Goal: Navigation & Orientation: Find specific page/section

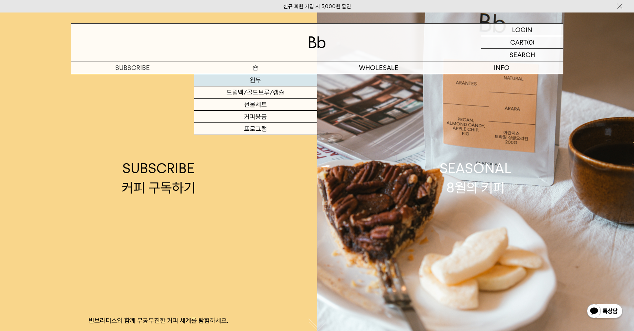
click at [257, 84] on link "원두" at bounding box center [255, 80] width 123 height 12
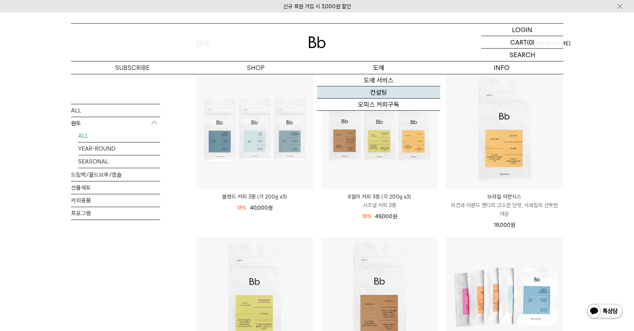
click at [382, 94] on link "컨설팅" at bounding box center [378, 92] width 123 height 12
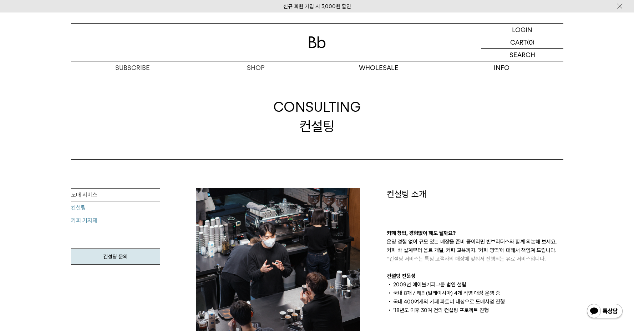
click at [90, 221] on link "커피 기자재" at bounding box center [115, 220] width 89 height 13
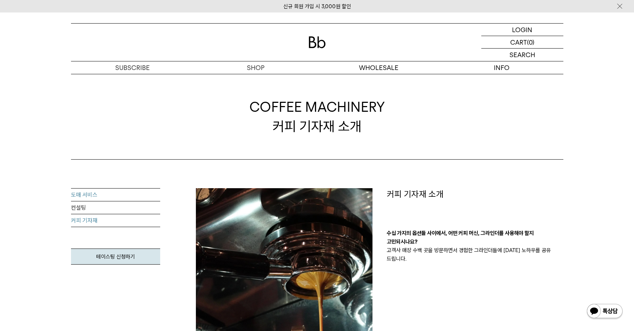
click at [88, 189] on link "도매 서비스" at bounding box center [115, 194] width 89 height 13
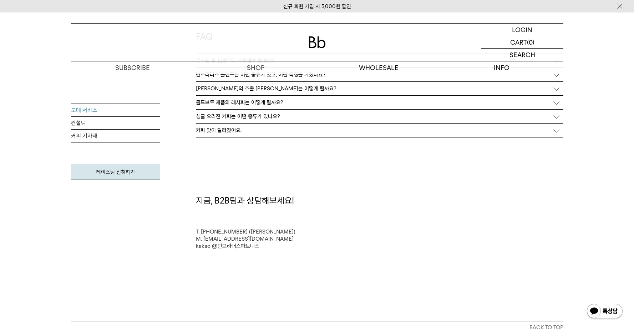
scroll to position [1890, 0]
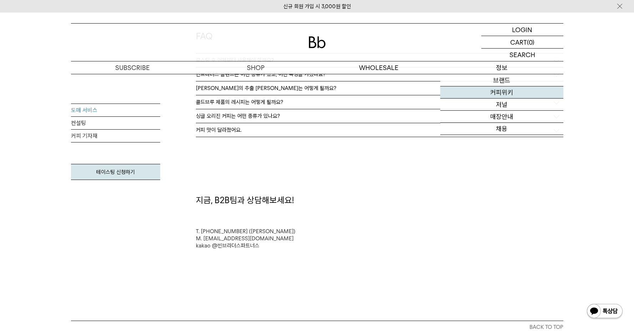
click at [503, 92] on link "커피위키" at bounding box center [501, 92] width 123 height 12
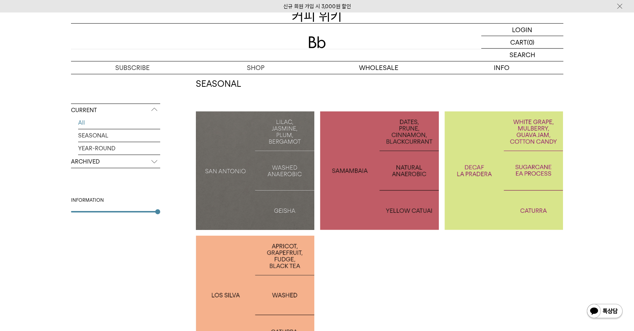
scroll to position [107, 0]
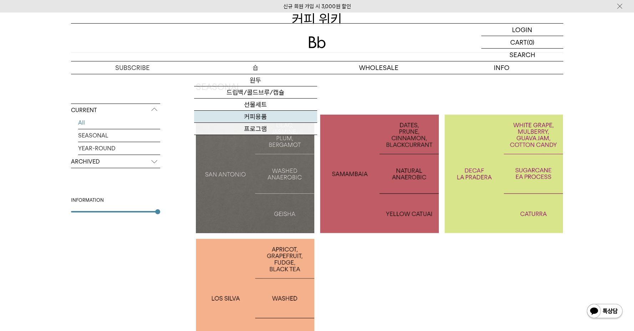
click at [259, 114] on link "커피용품" at bounding box center [255, 117] width 123 height 12
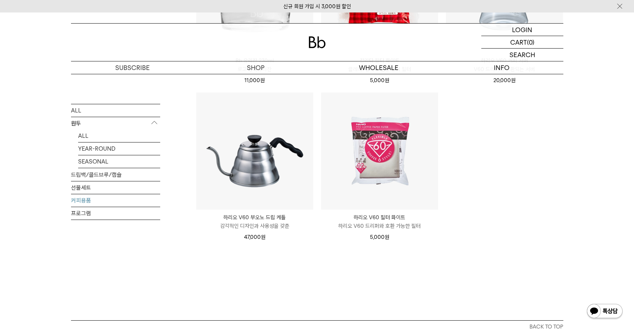
scroll to position [214, 0]
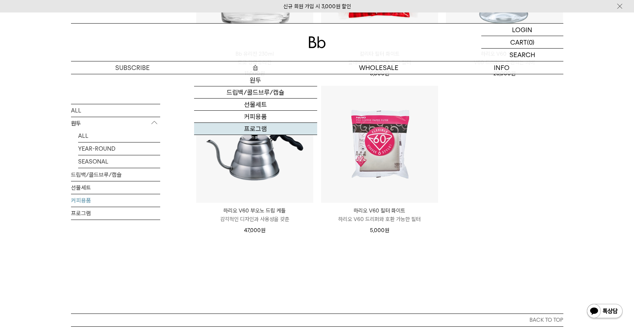
click at [253, 125] on link "프로그램" at bounding box center [255, 129] width 123 height 12
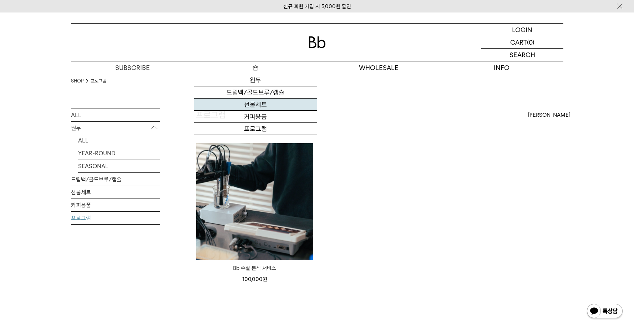
click at [253, 106] on link "선물세트" at bounding box center [255, 104] width 123 height 12
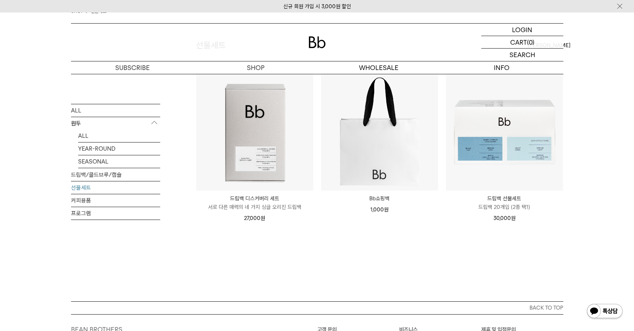
scroll to position [36, 0]
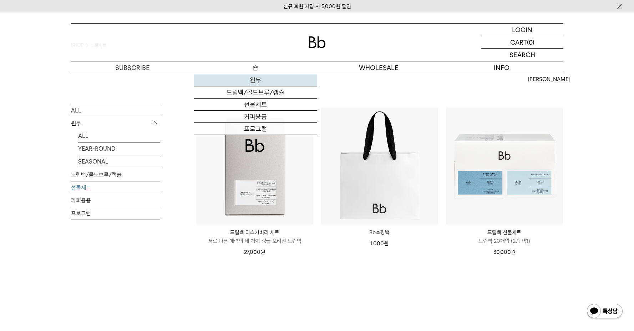
click at [250, 83] on link "원두" at bounding box center [255, 80] width 123 height 12
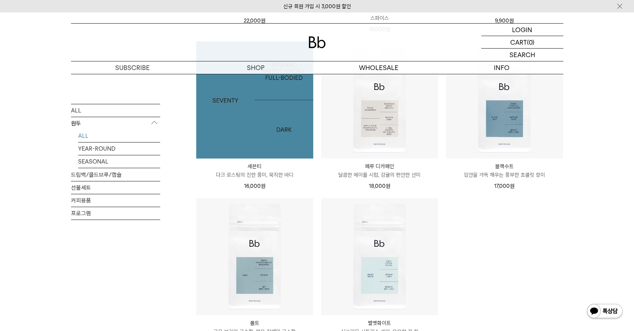
scroll to position [499, 0]
